Goal: Task Accomplishment & Management: Manage account settings

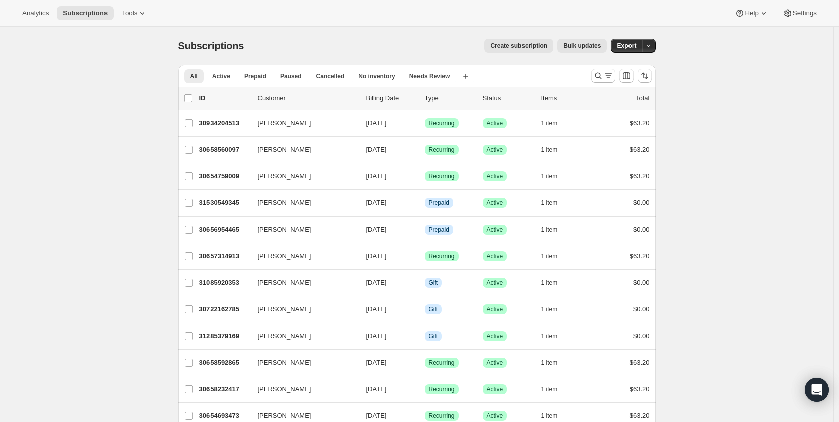
click at [801, 12] on span "Settings" at bounding box center [805, 13] width 24 height 8
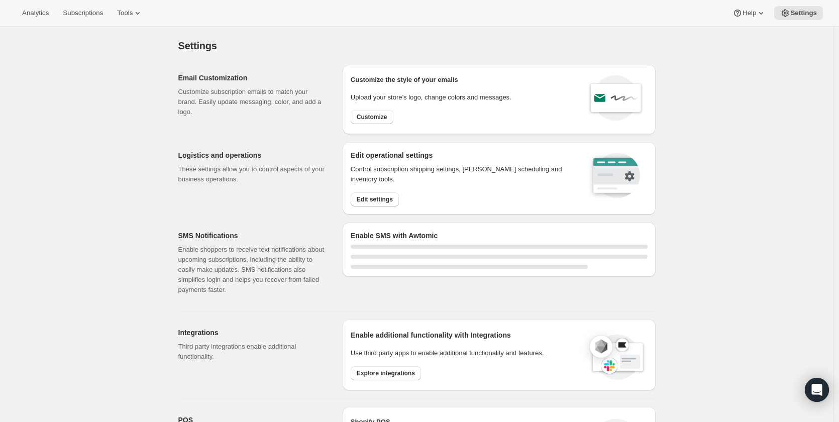
select select "22:00"
select select "09:00"
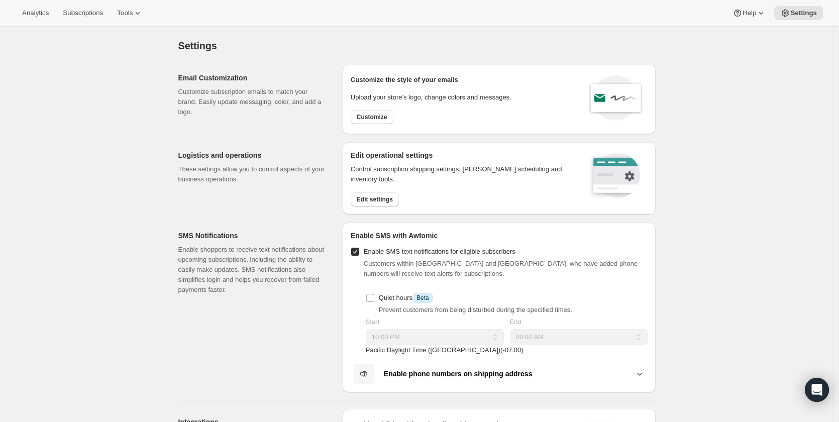
scroll to position [251, 0]
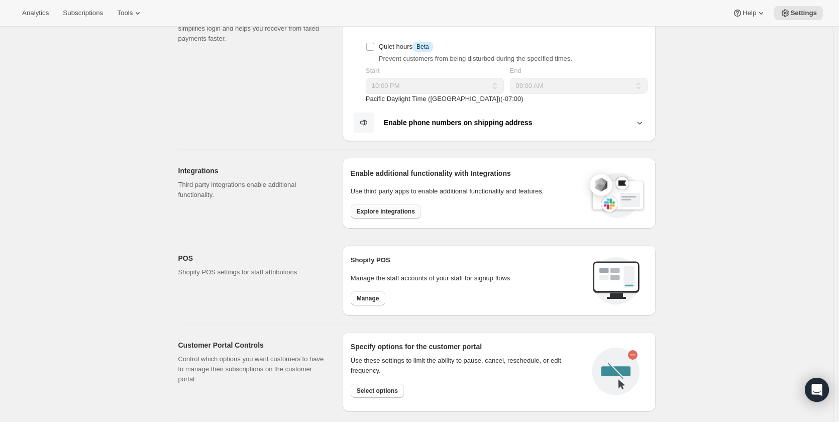
click at [382, 209] on span "Explore integrations" at bounding box center [386, 212] width 58 height 8
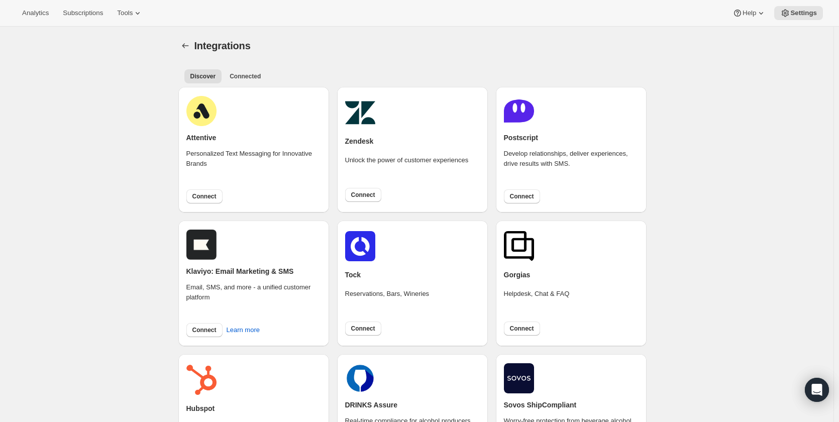
scroll to position [251, 0]
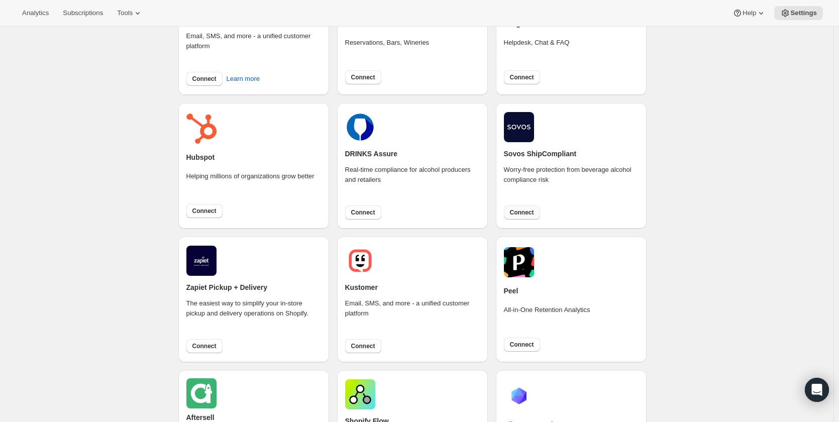
click at [514, 210] on span "Connect" at bounding box center [522, 213] width 24 height 8
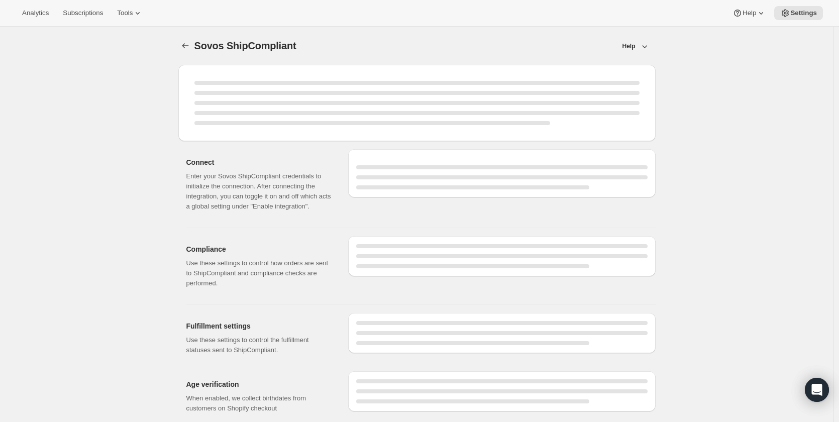
select select "development"
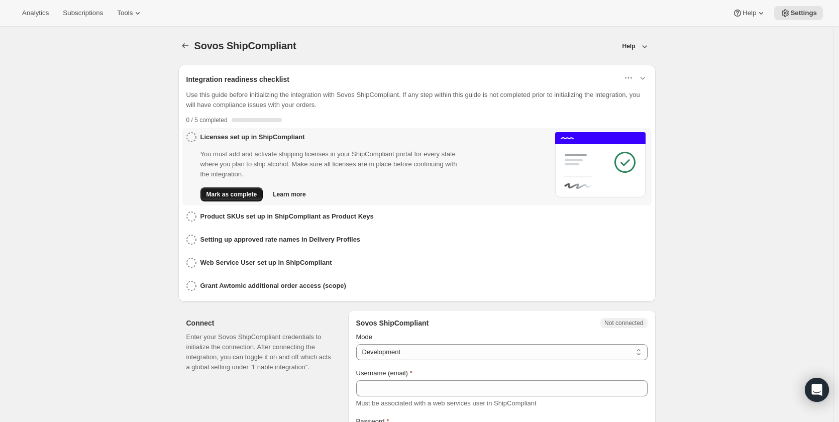
click at [220, 193] on span "Mark as complete" at bounding box center [232, 195] width 51 height 8
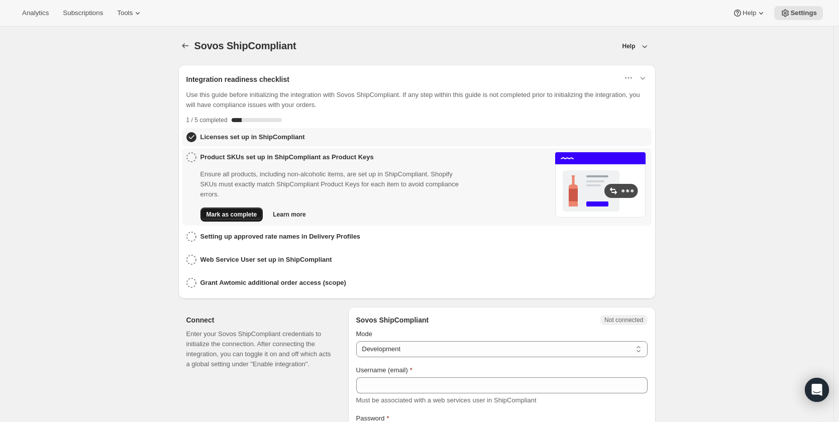
click at [231, 215] on span "Mark as complete" at bounding box center [232, 215] width 51 height 8
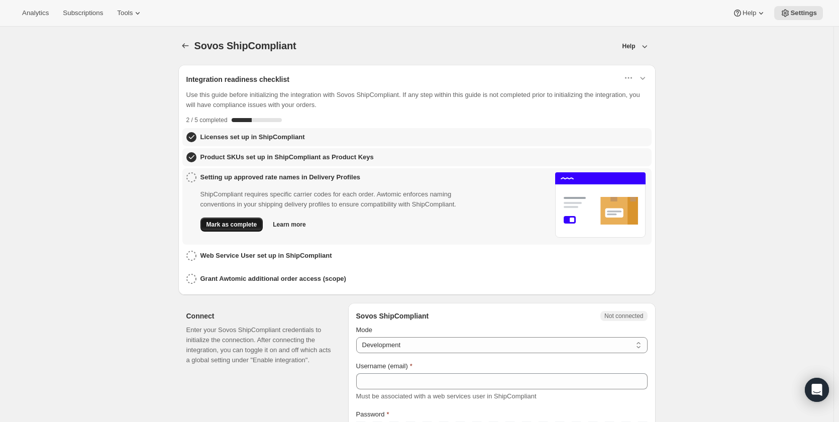
click at [231, 221] on span "Mark as complete" at bounding box center [232, 225] width 51 height 8
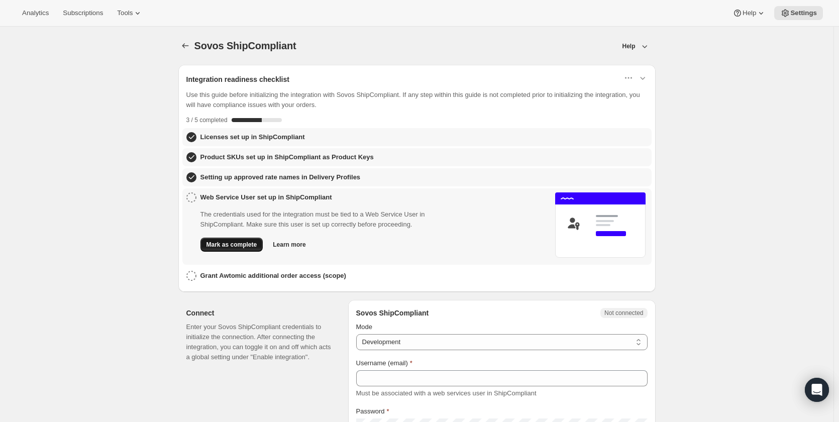
click at [233, 241] on span "Mark as complete" at bounding box center [232, 245] width 51 height 8
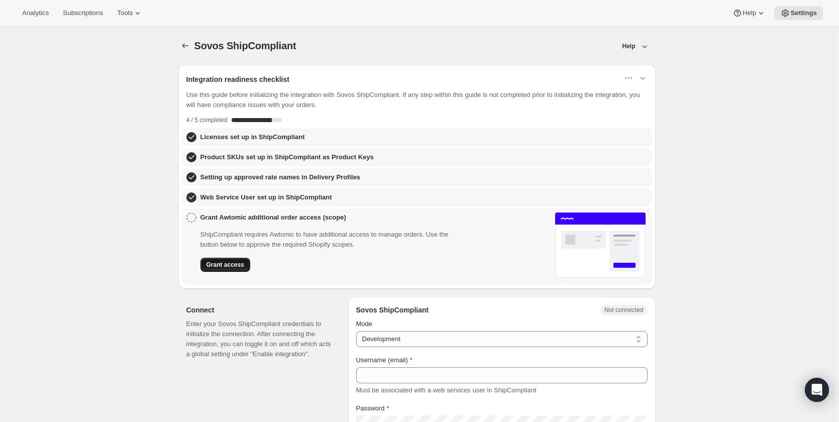
click at [227, 266] on span "Grant access" at bounding box center [226, 265] width 38 height 8
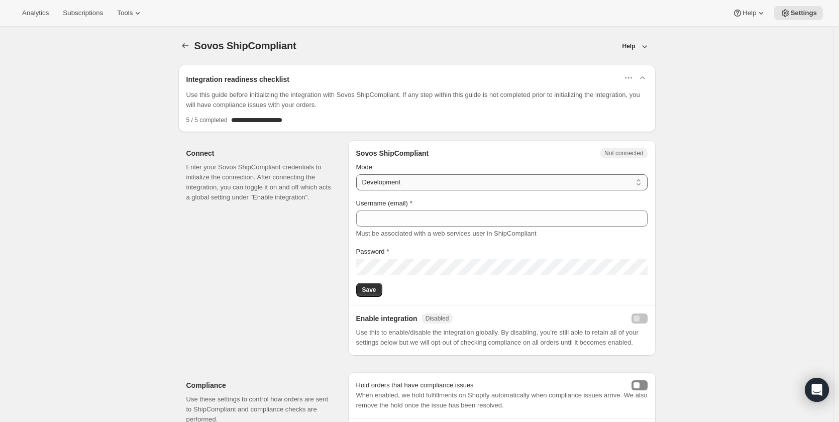
click at [416, 179] on select "Production Development" at bounding box center [502, 182] width 292 height 16
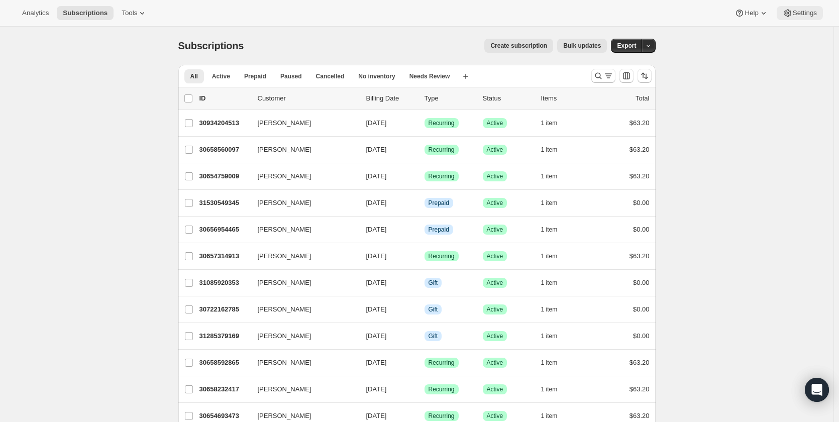
click at [798, 12] on span "Settings" at bounding box center [805, 13] width 24 height 8
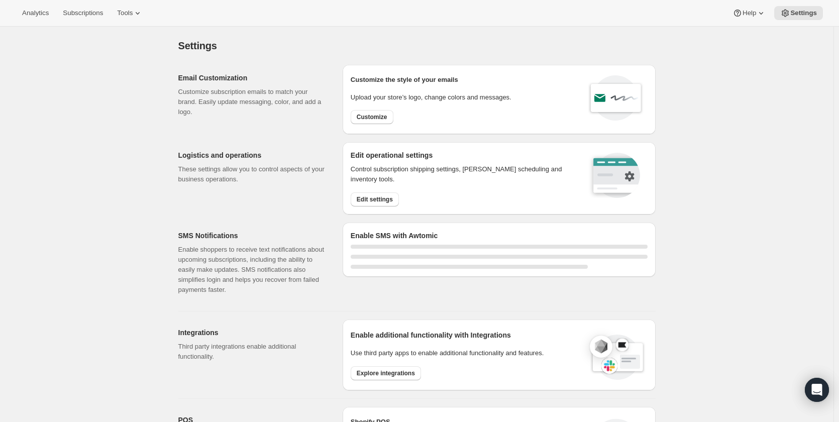
select select "22:00"
select select "09:00"
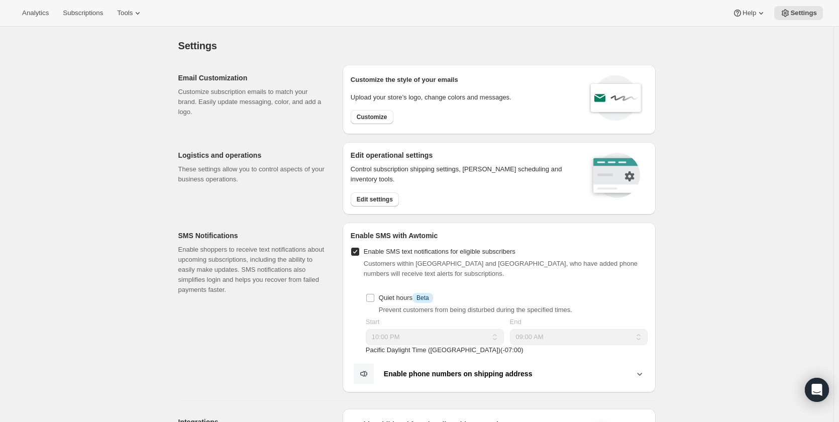
scroll to position [251, 0]
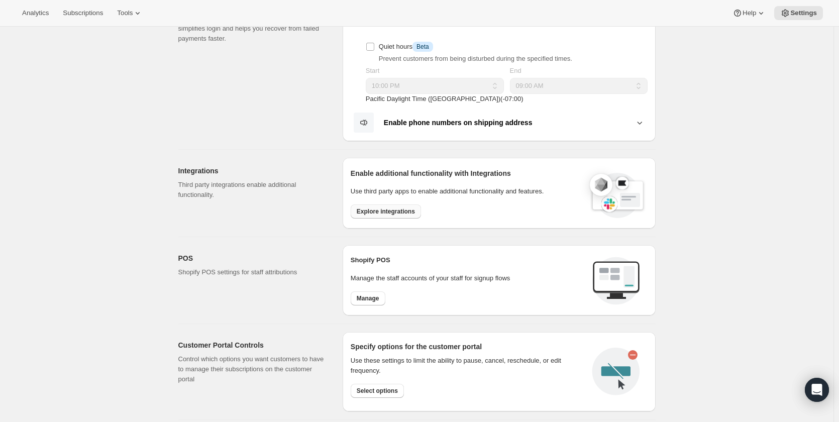
click at [382, 213] on span "Explore integrations" at bounding box center [386, 212] width 58 height 8
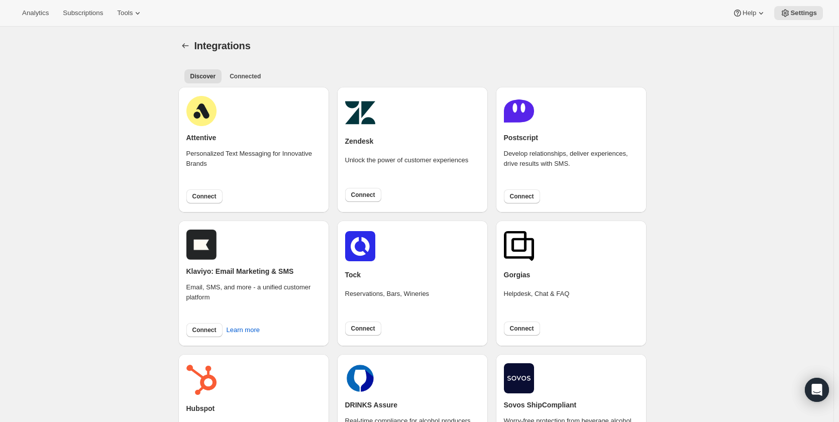
scroll to position [251, 0]
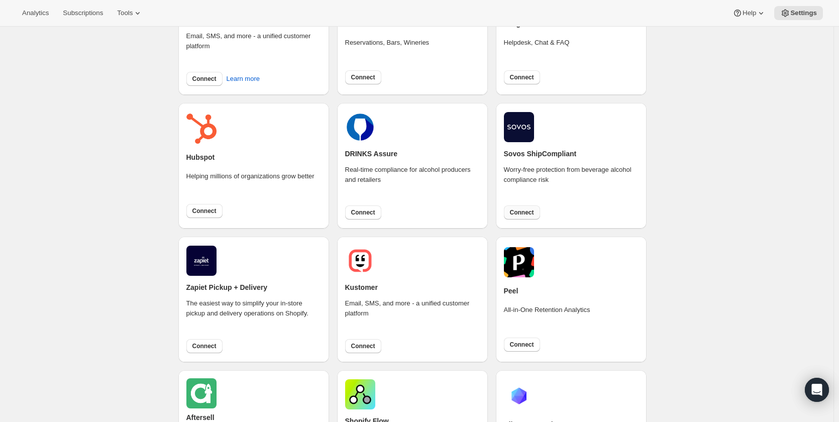
click at [538, 213] on button "Connect" at bounding box center [522, 213] width 36 height 14
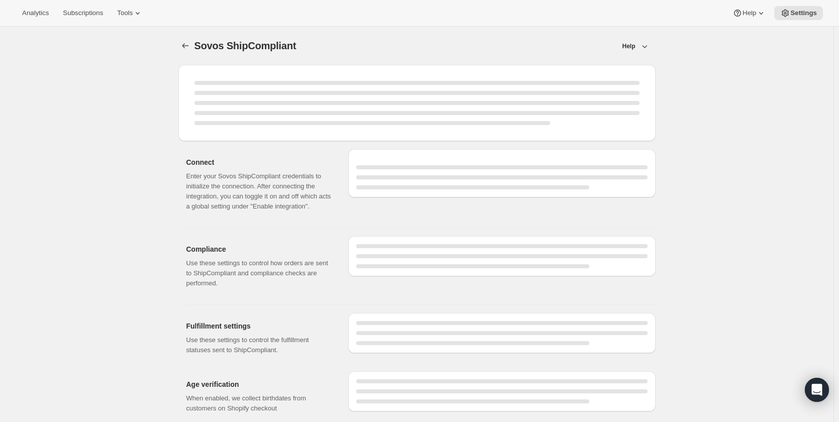
select select "development"
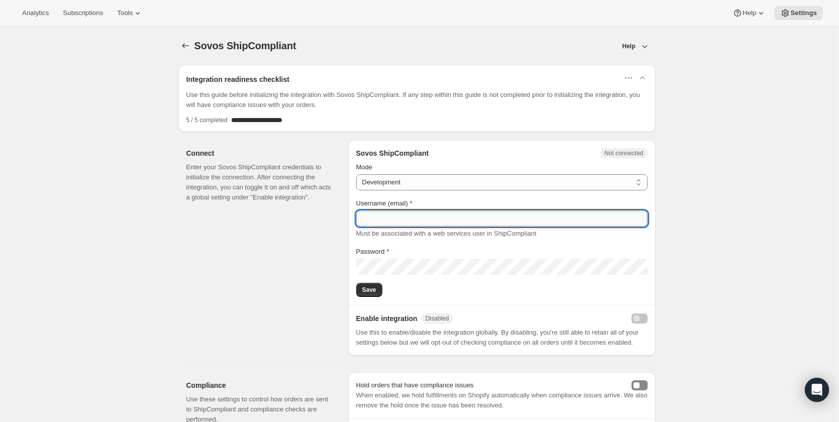
click at [396, 220] on input "Username (email)" at bounding box center [502, 219] width 292 height 16
click at [389, 219] on input "Username (email)" at bounding box center [502, 219] width 292 height 16
click at [398, 179] on select "Production Development" at bounding box center [502, 182] width 292 height 16
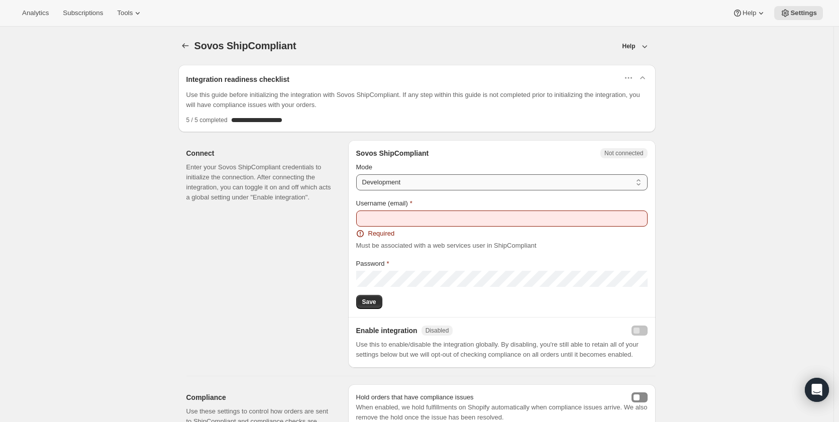
click at [358, 174] on select "Production Development" at bounding box center [502, 182] width 292 height 16
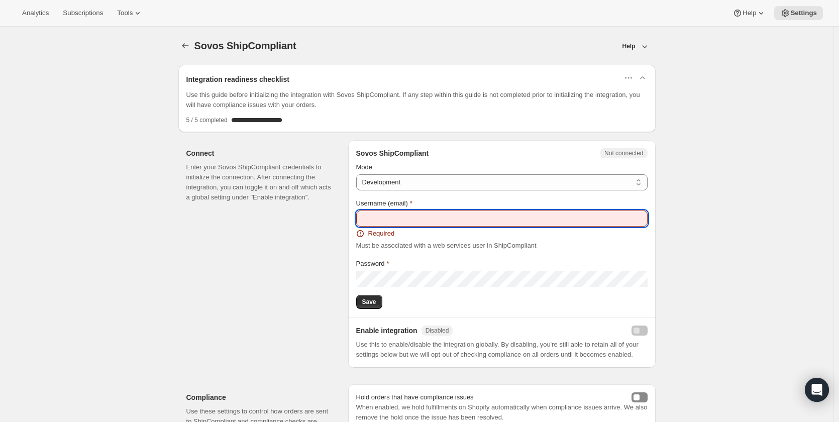
click at [382, 216] on input "Username (email)" at bounding box center [502, 219] width 292 height 16
click at [532, 214] on input "Username (email)" at bounding box center [502, 219] width 292 height 16
paste input "jahantest@sugarwish.com"
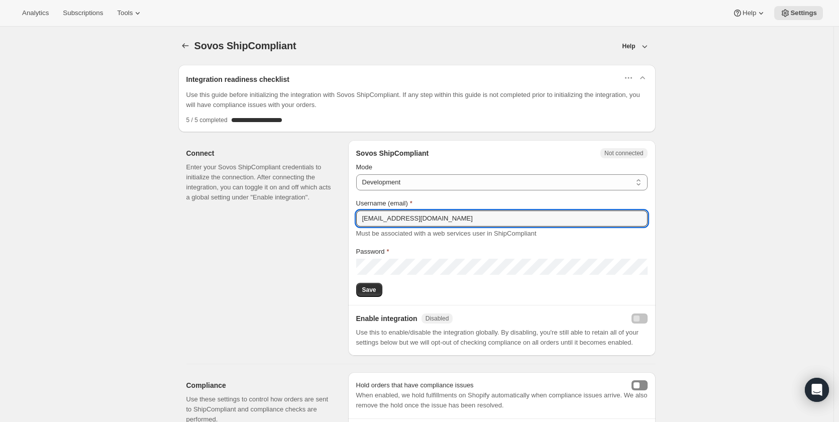
type input "jahantest@sugarwish.com"
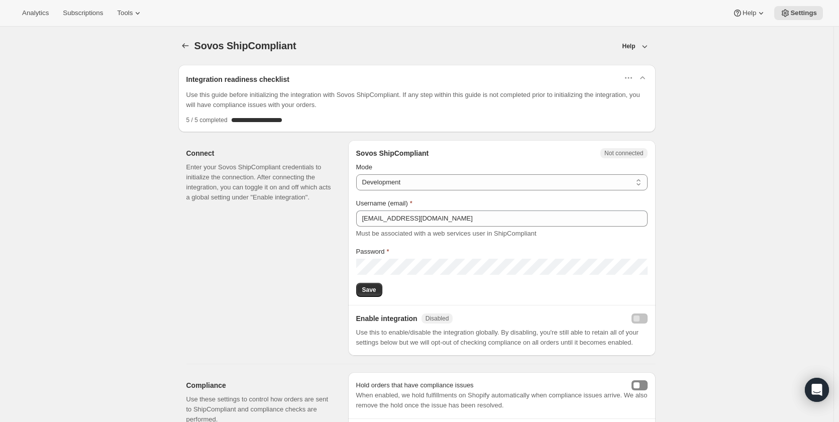
click at [369, 290] on span "Save" at bounding box center [369, 290] width 14 height 8
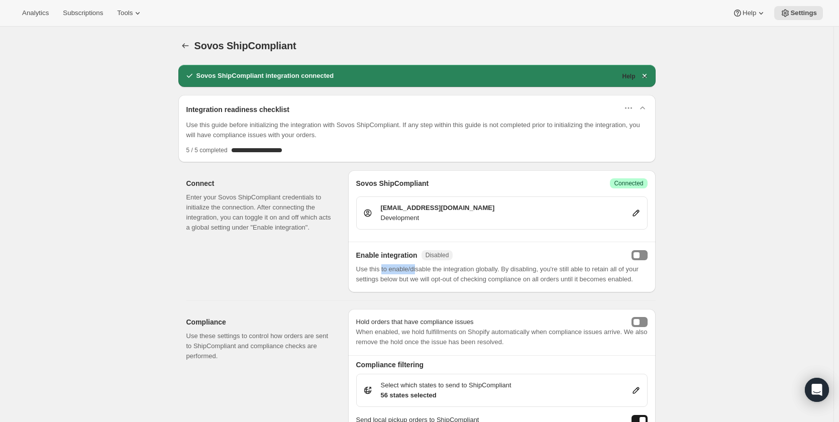
drag, startPoint x: 383, startPoint y: 269, endPoint x: 418, endPoint y: 269, distance: 35.2
click at [418, 269] on p "Use this to enable/disable the integration globally. By disabling, you're still…" at bounding box center [502, 274] width 292 height 20
click at [423, 270] on p "Use this to enable/disable the integration globally. By disabling, you're still…" at bounding box center [502, 274] width 292 height 20
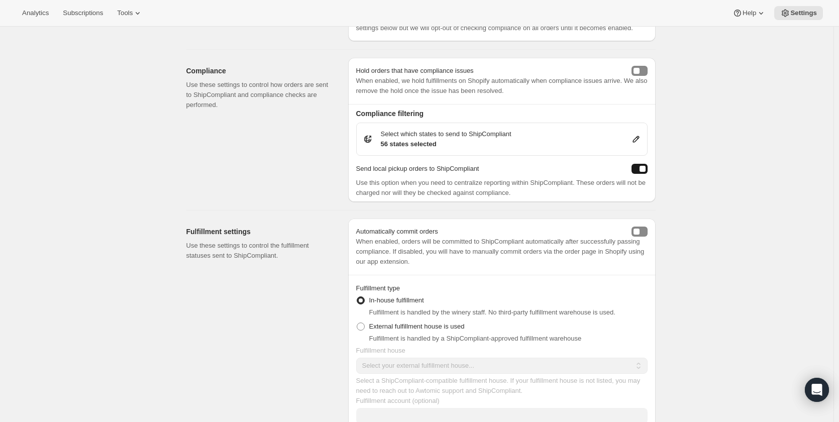
click at [639, 170] on button "sendLocalPickupToShipCompliant" at bounding box center [640, 169] width 16 height 10
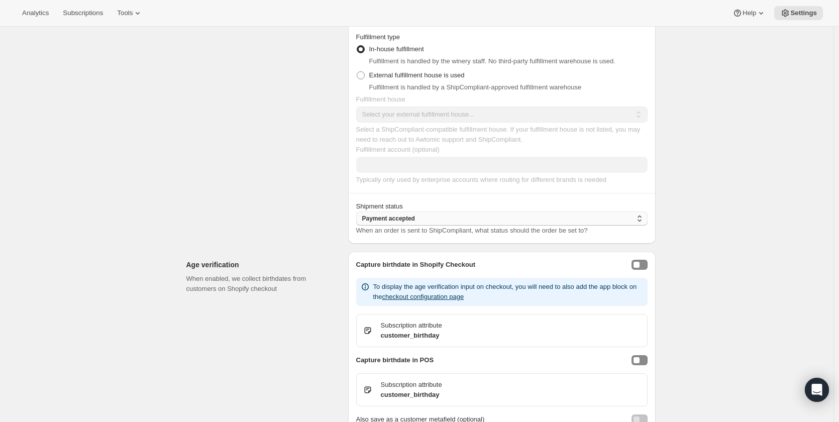
click at [410, 220] on span "Payment accepted" at bounding box center [388, 219] width 53 height 8
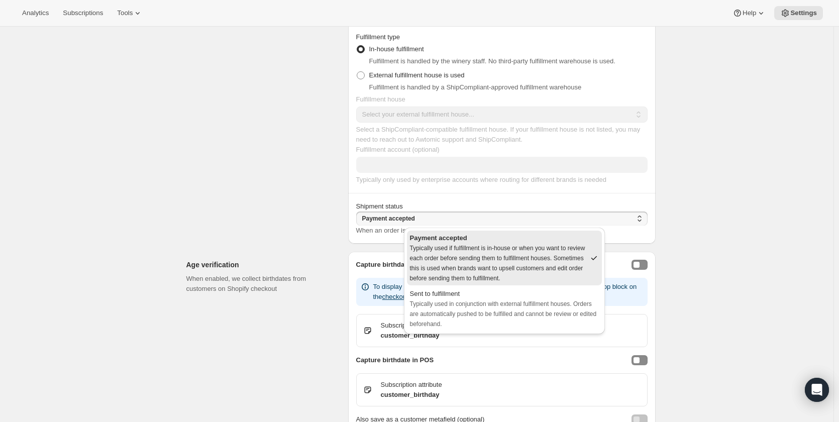
click at [268, 211] on div "Fulfillment settings Use these settings to control the fulfillment statuses sen…" at bounding box center [263, 105] width 154 height 276
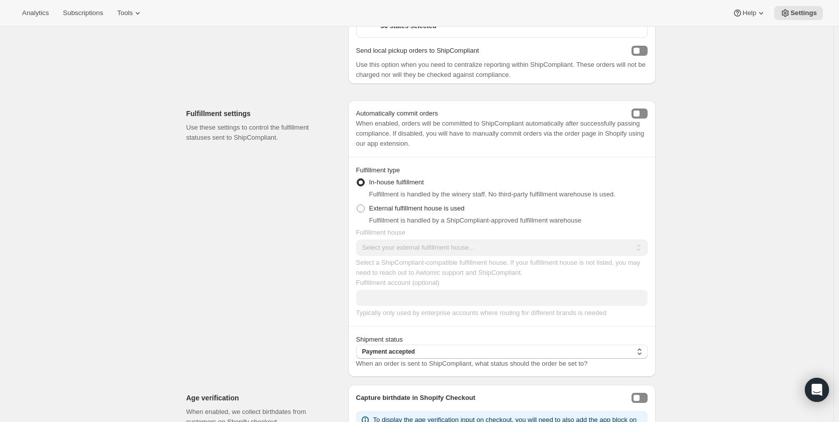
scroll to position [0, 0]
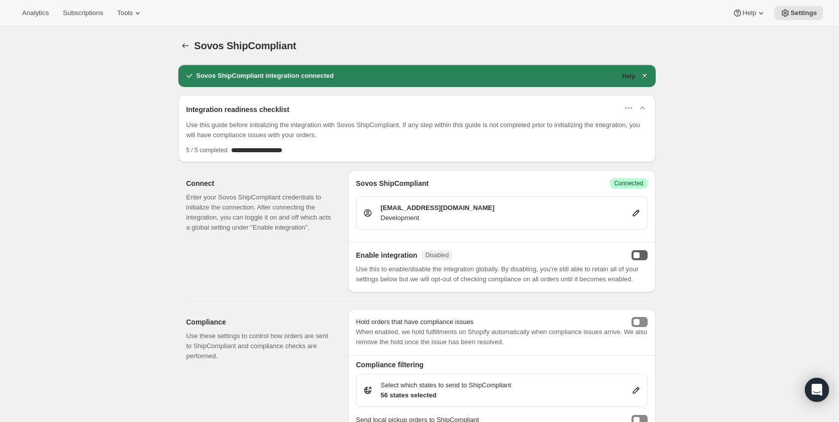
click at [648, 258] on button "enabled" at bounding box center [640, 255] width 16 height 10
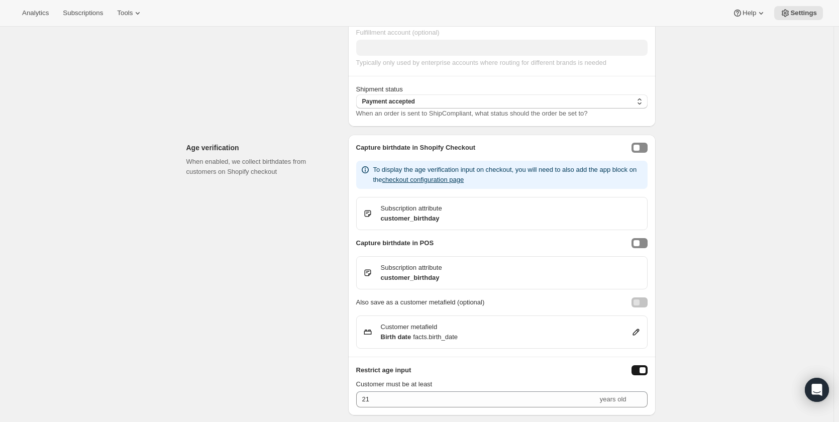
scroll to position [621, 0]
click at [643, 370] on div "enableAgeRestriction" at bounding box center [643, 369] width 6 height 6
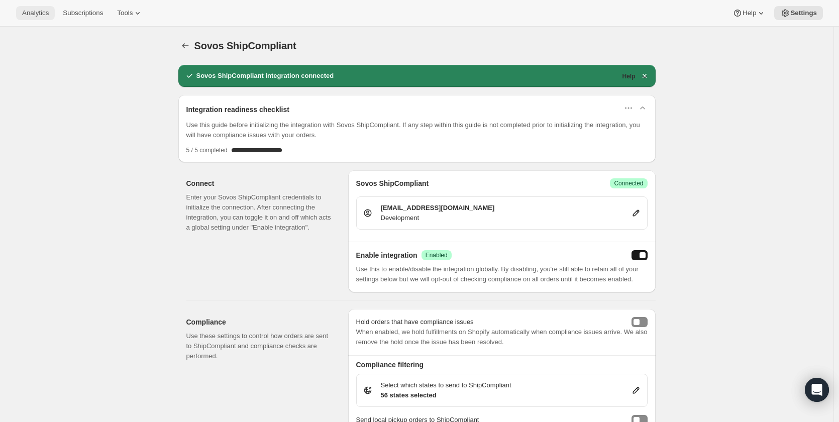
click at [32, 12] on span "Analytics" at bounding box center [35, 13] width 27 height 8
click at [789, 12] on icon at bounding box center [785, 14] width 7 height 8
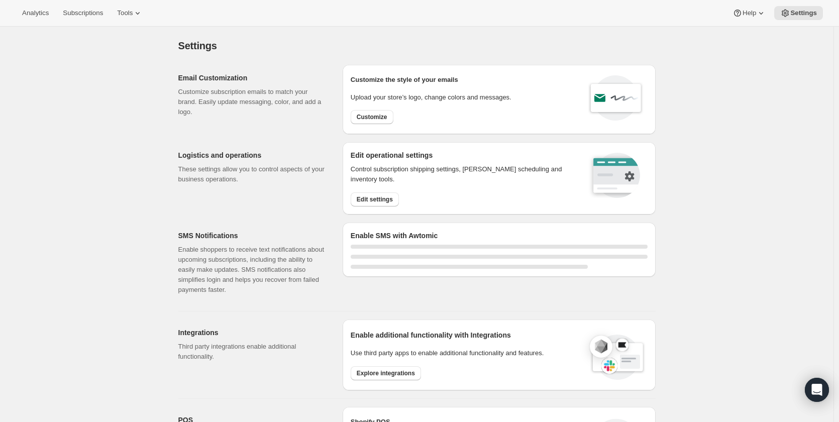
select select "22:00"
select select "09:00"
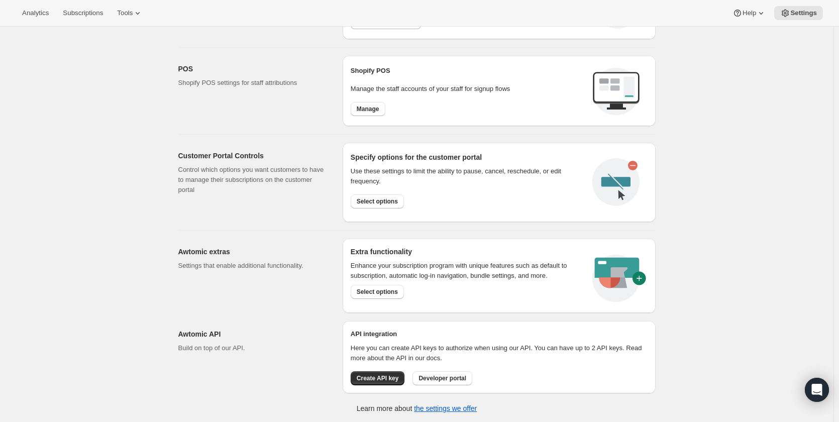
scroll to position [189, 0]
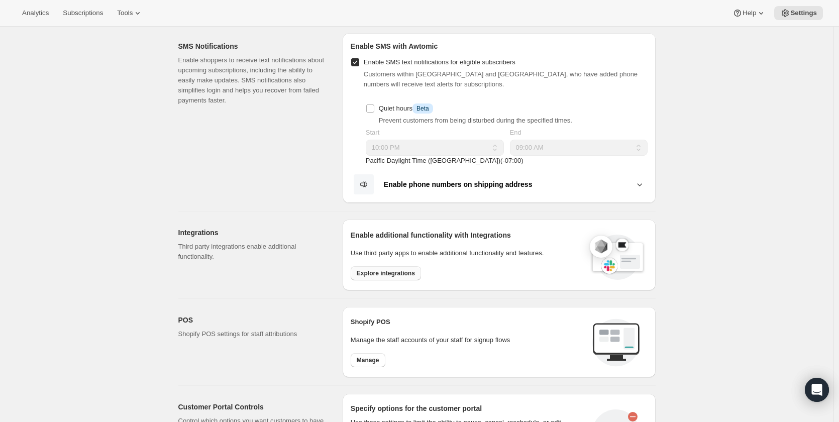
click at [388, 272] on span "Explore integrations" at bounding box center [386, 273] width 58 height 8
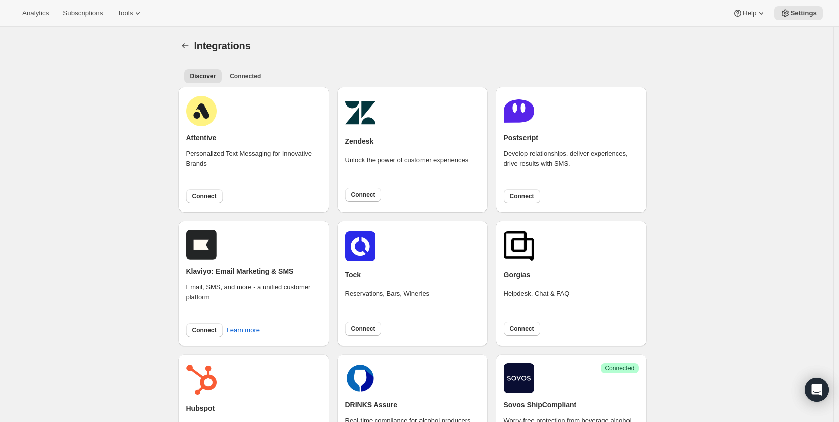
scroll to position [251, 0]
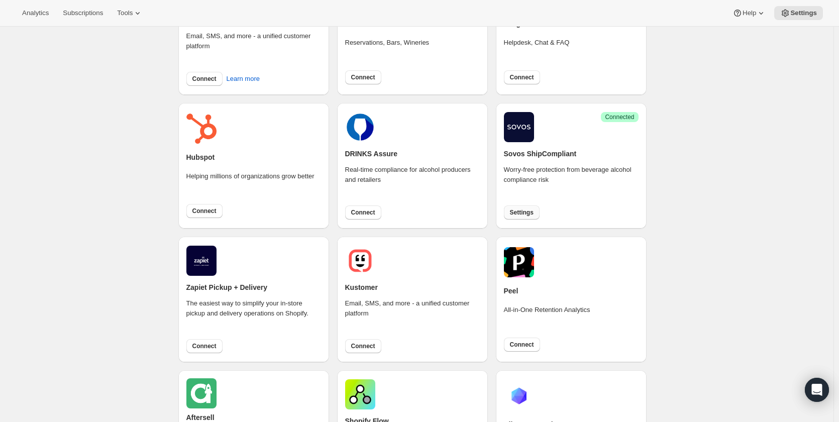
click at [526, 216] on span "Settings" at bounding box center [522, 213] width 24 height 8
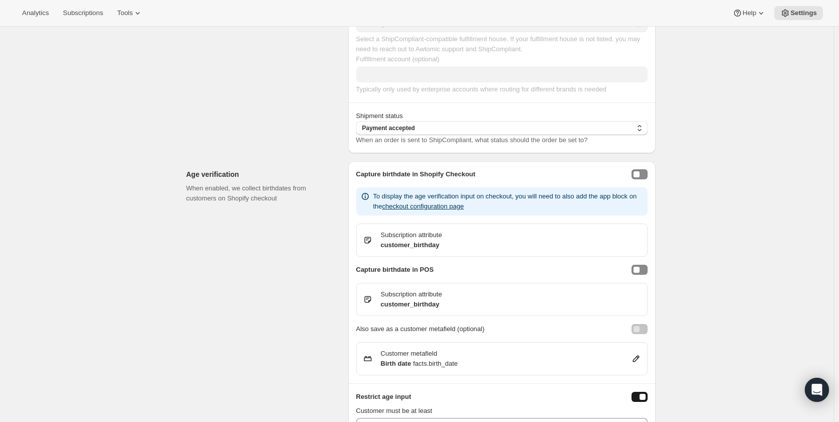
scroll to position [591, 0]
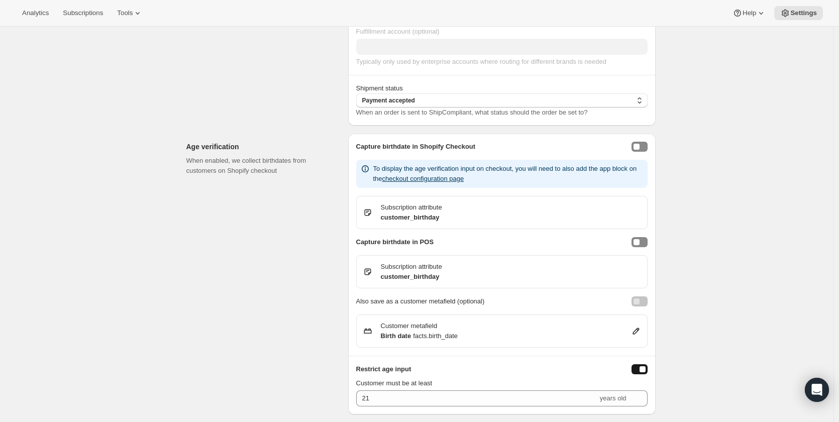
click at [639, 368] on button "enableAgeRestriction" at bounding box center [640, 369] width 16 height 10
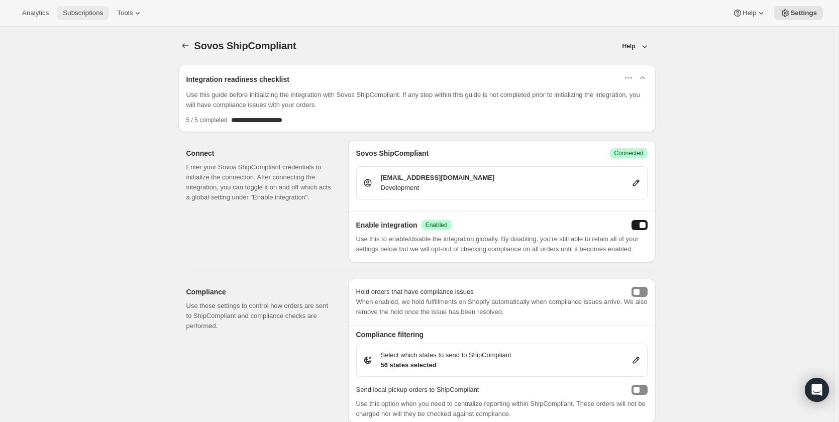
click at [79, 14] on span "Subscriptions" at bounding box center [83, 13] width 40 height 8
